Goal: Task Accomplishment & Management: Manage account settings

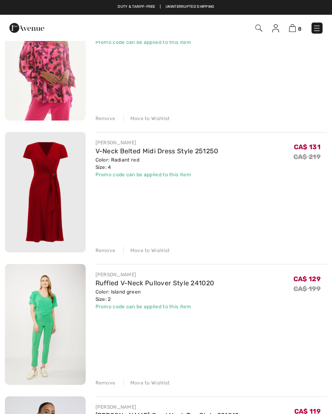
scroll to position [517, 0]
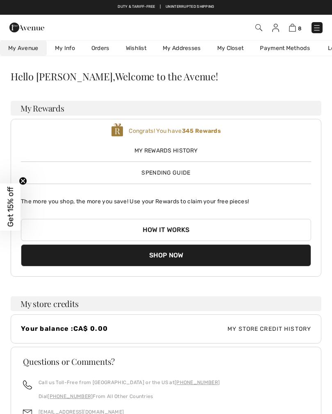
click at [96, 51] on link "Orders" at bounding box center [100, 48] width 34 height 15
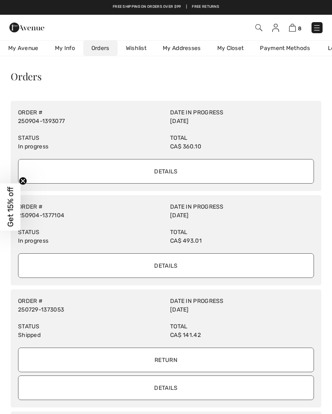
click at [170, 263] on input "Details" at bounding box center [166, 265] width 296 height 25
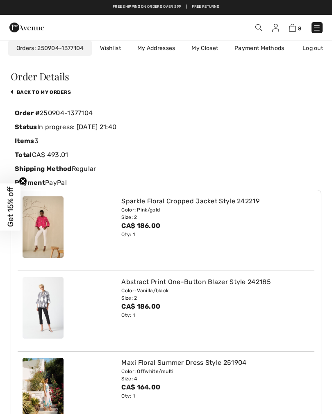
click at [26, 93] on link "back to My Orders" at bounding box center [41, 92] width 60 height 6
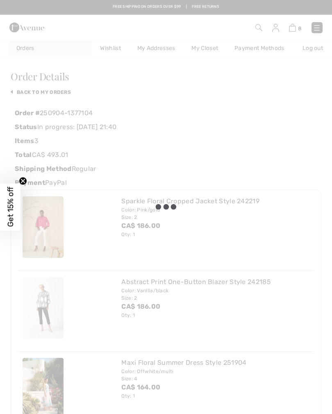
scroll to position [0, 36]
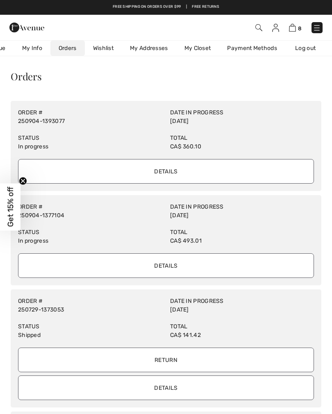
click at [178, 173] on input "Details" at bounding box center [166, 171] width 296 height 25
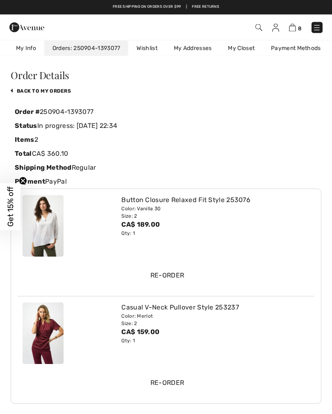
scroll to position [0, 0]
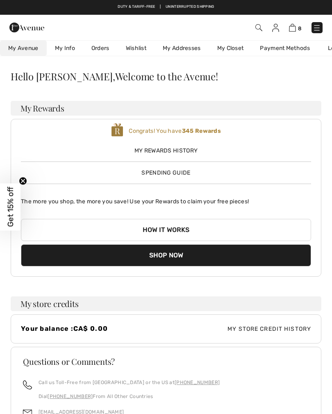
click at [105, 50] on link "Orders" at bounding box center [100, 48] width 34 height 15
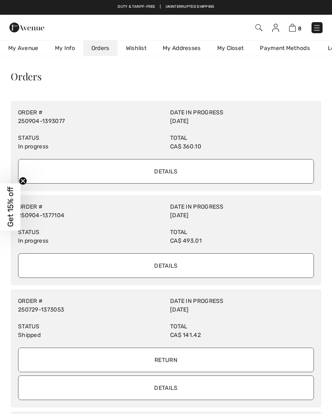
click at [165, 263] on input "Details" at bounding box center [166, 265] width 296 height 25
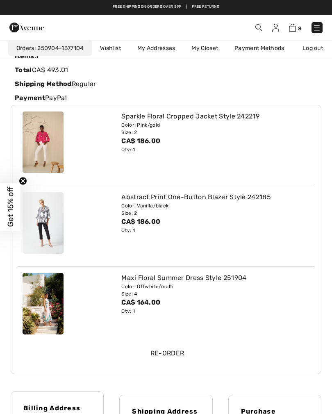
scroll to position [84, 0]
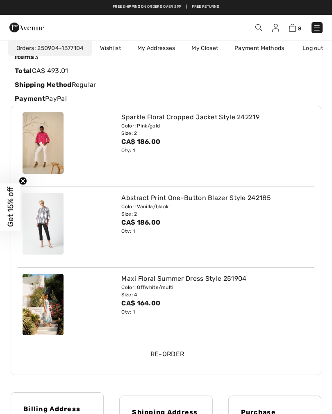
click at [293, 30] on img at bounding box center [292, 28] width 7 height 8
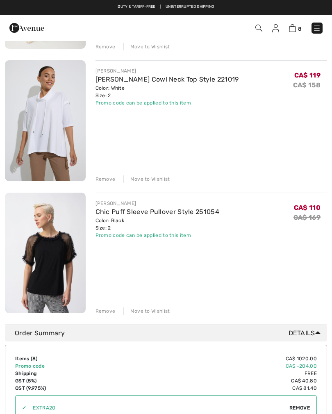
scroll to position [852, 0]
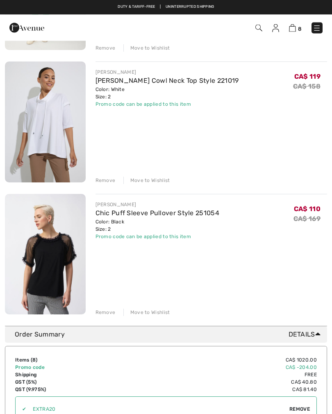
click at [105, 181] on div "Remove" at bounding box center [105, 180] width 20 height 7
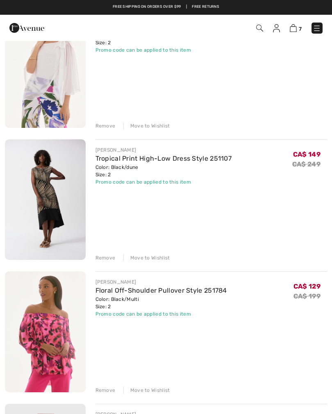
scroll to position [246, 0]
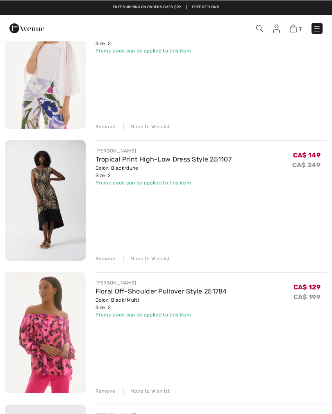
click at [102, 260] on div "Remove" at bounding box center [105, 257] width 20 height 7
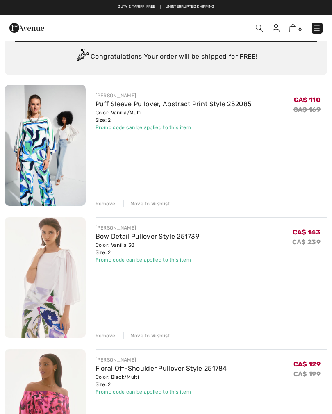
scroll to position [36, 0]
